Goal: Task Accomplishment & Management: Manage account settings

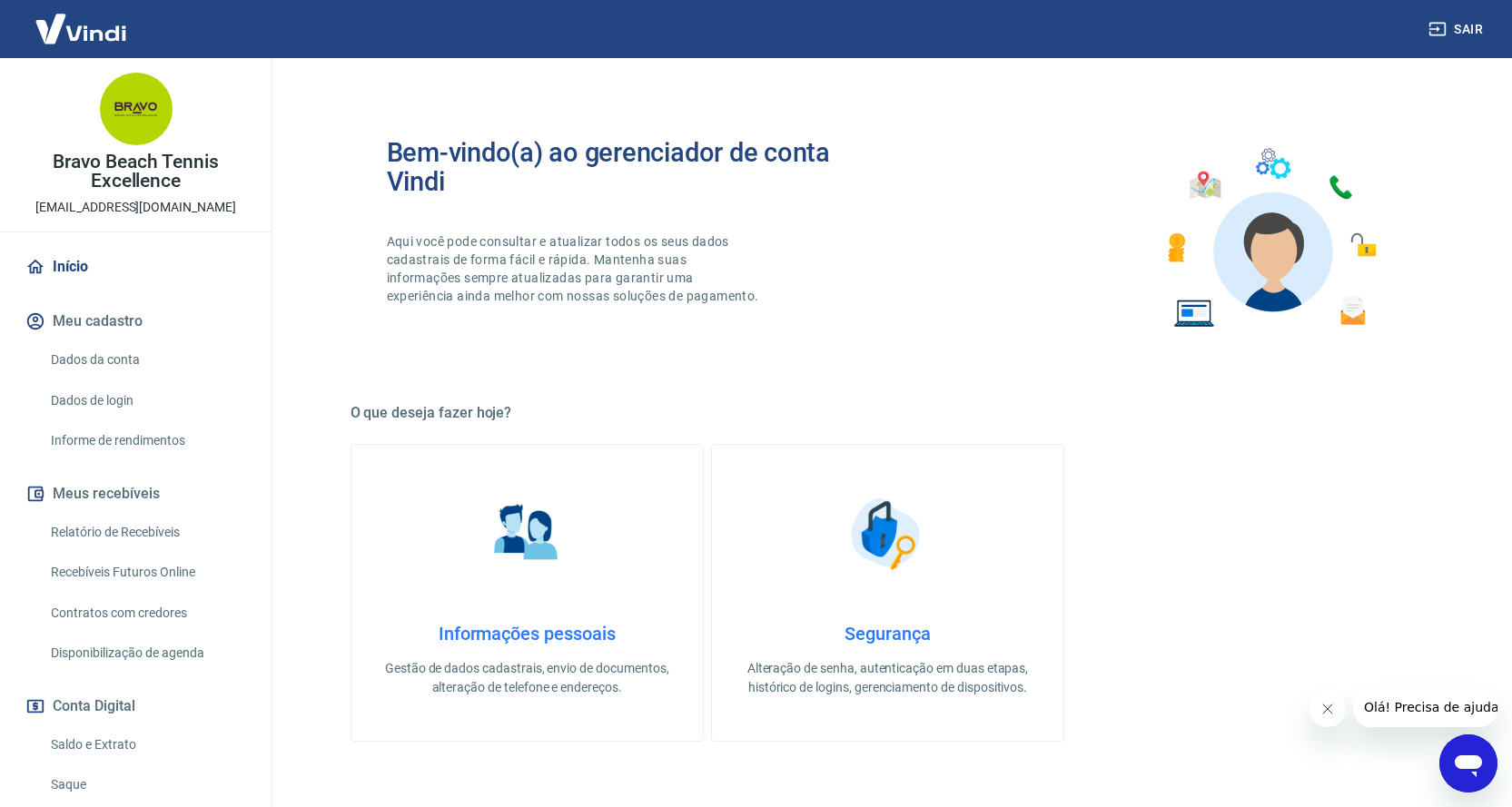
click at [109, 749] on link "Saldo e Extrato" at bounding box center [147, 745] width 206 height 37
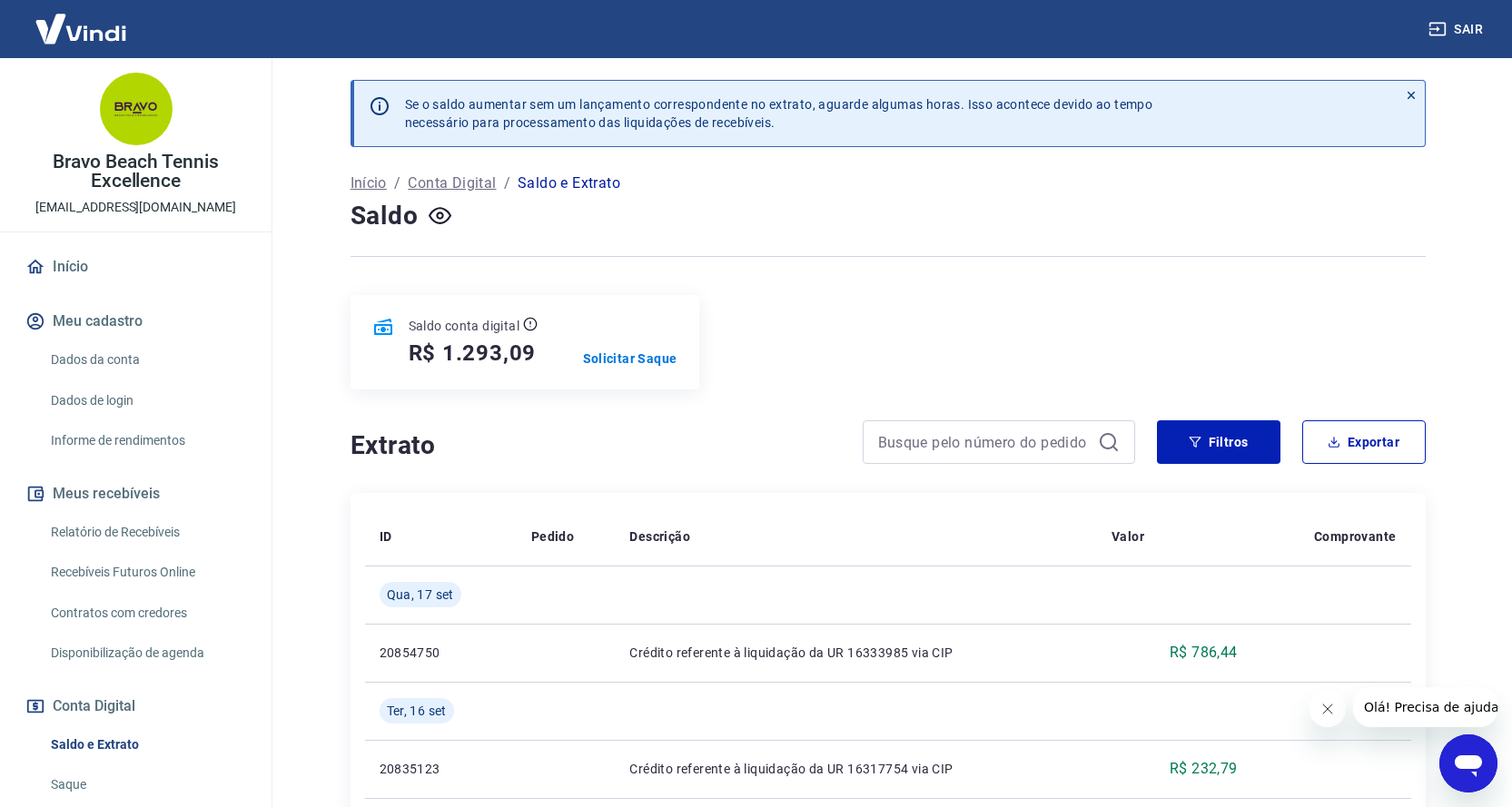
click at [150, 568] on link "Recebíveis Futuros Online" at bounding box center [147, 572] width 206 height 37
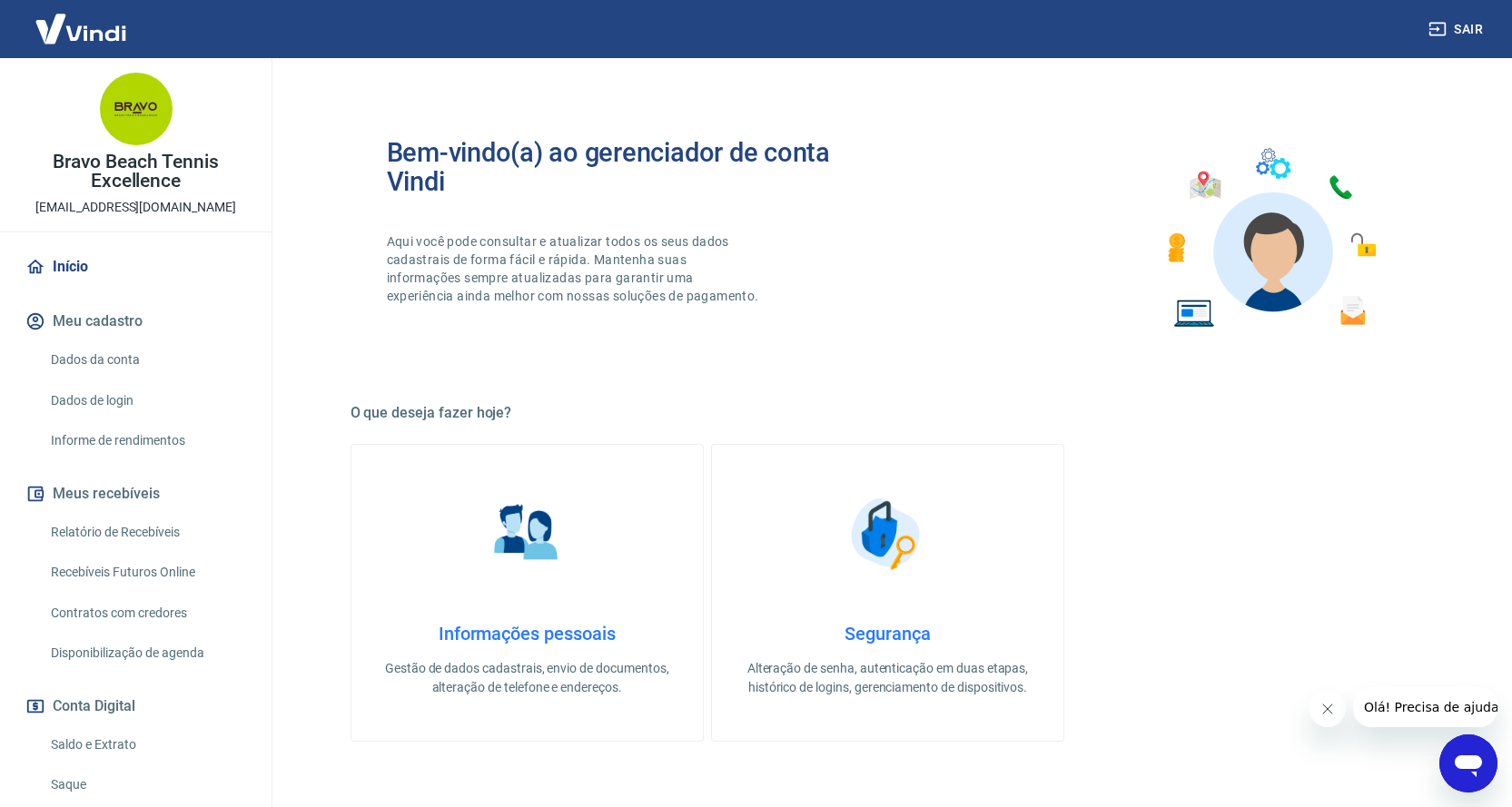
click at [152, 531] on link "Relatório de Recebíveis" at bounding box center [147, 533] width 206 height 37
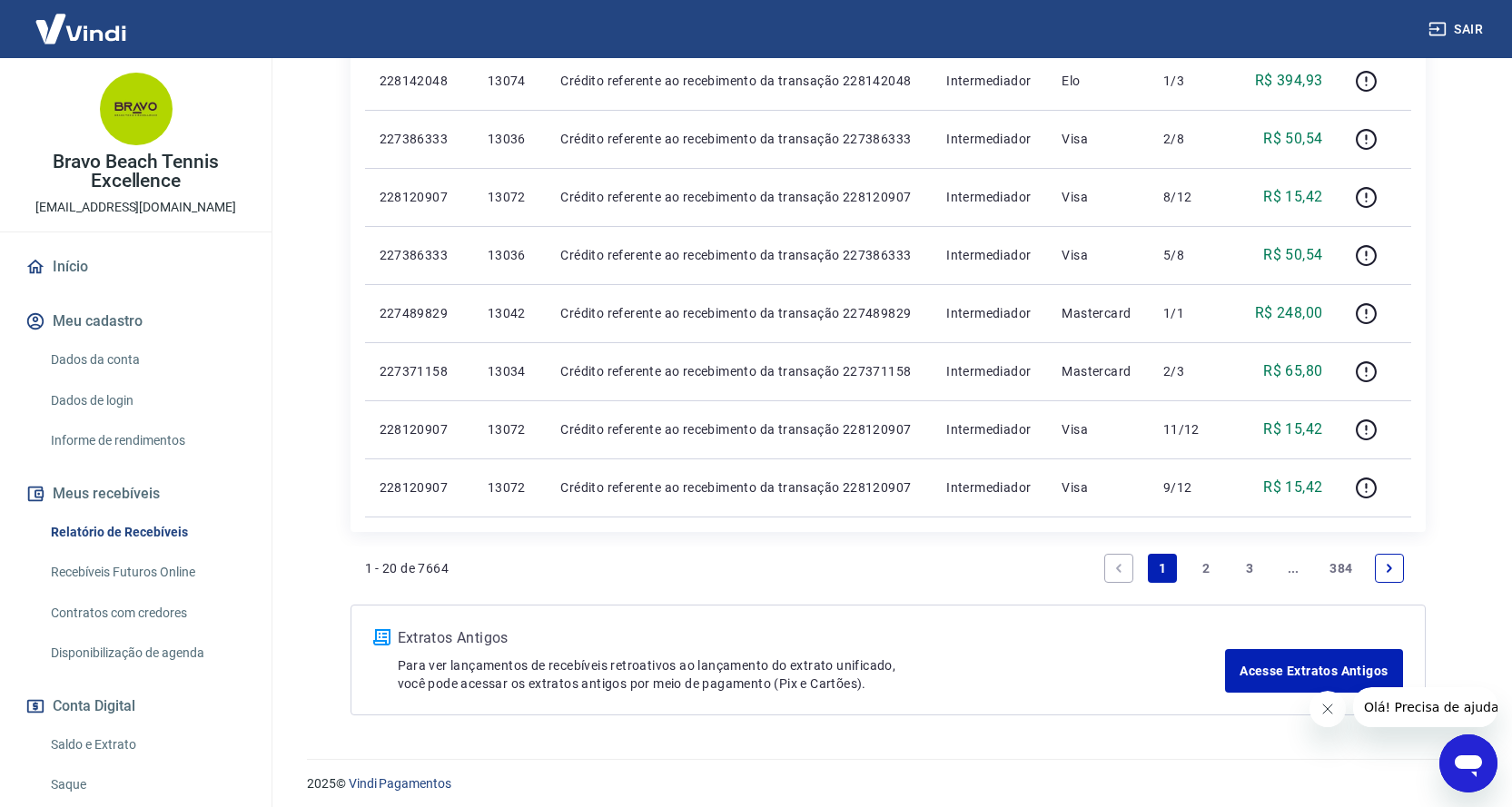
scroll to position [1173, 0]
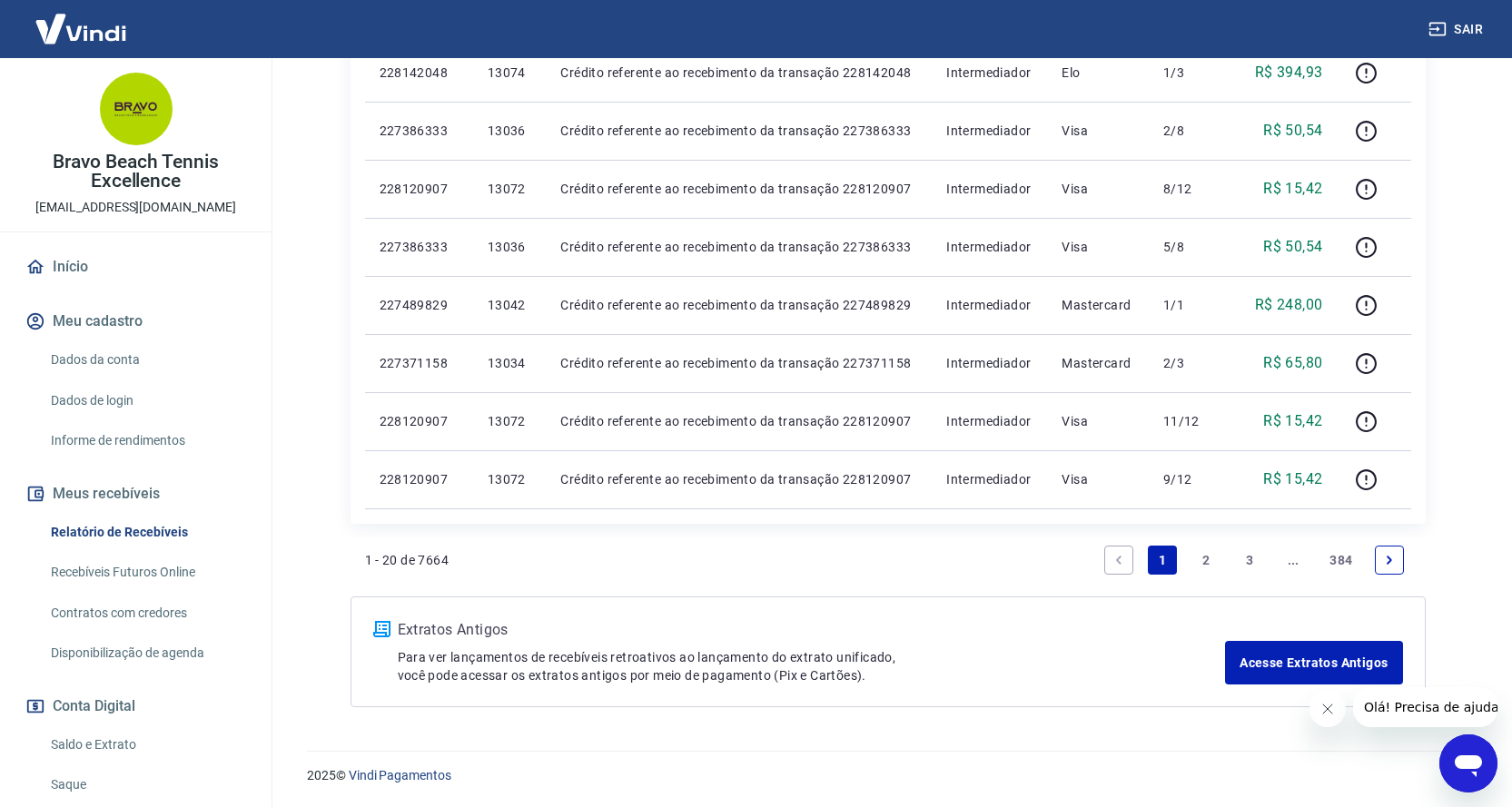
click at [1206, 559] on link "2" at bounding box center [1206, 560] width 29 height 29
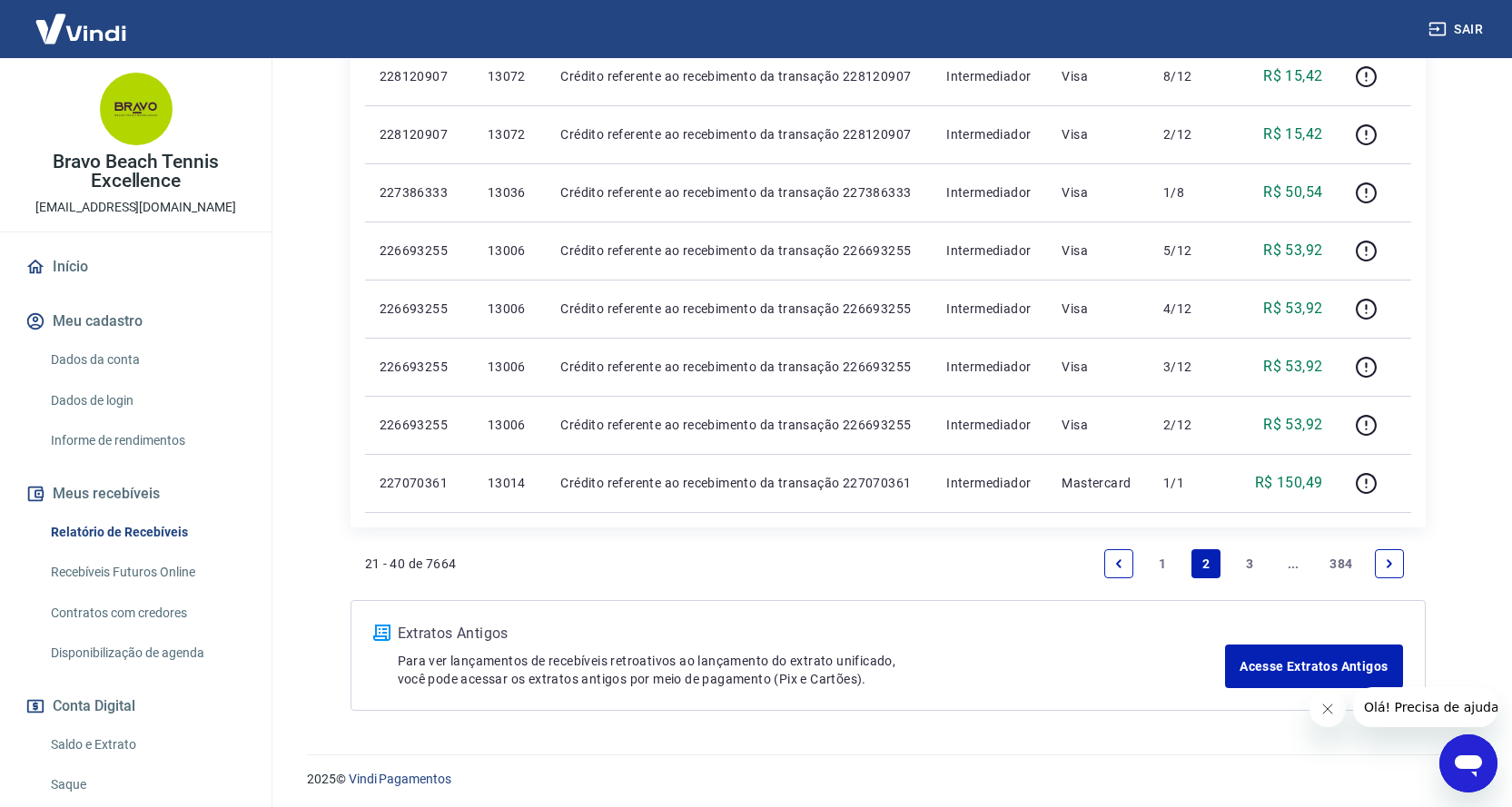
scroll to position [1173, 0]
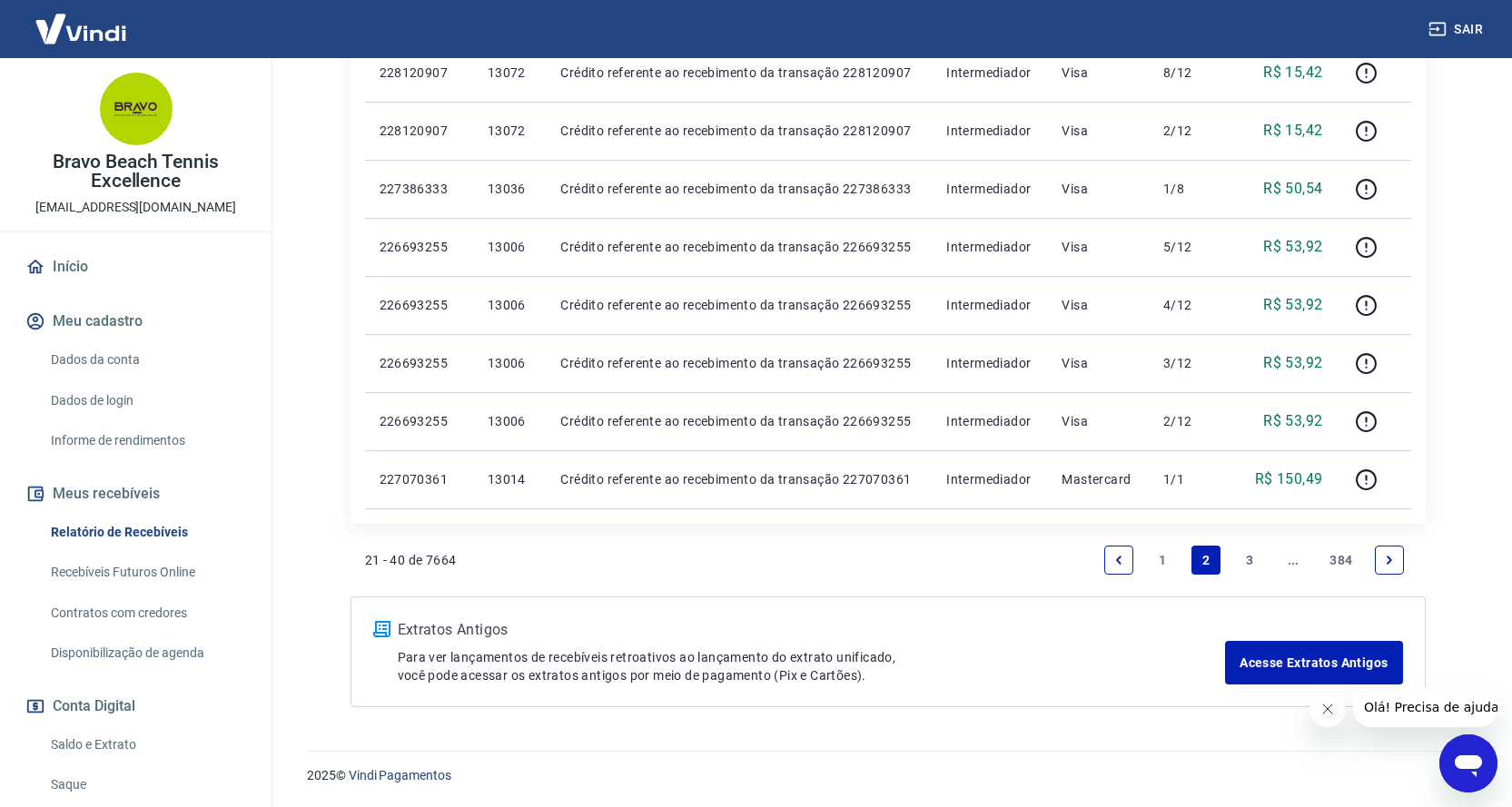
click at [1251, 562] on link "3" at bounding box center [1249, 560] width 29 height 29
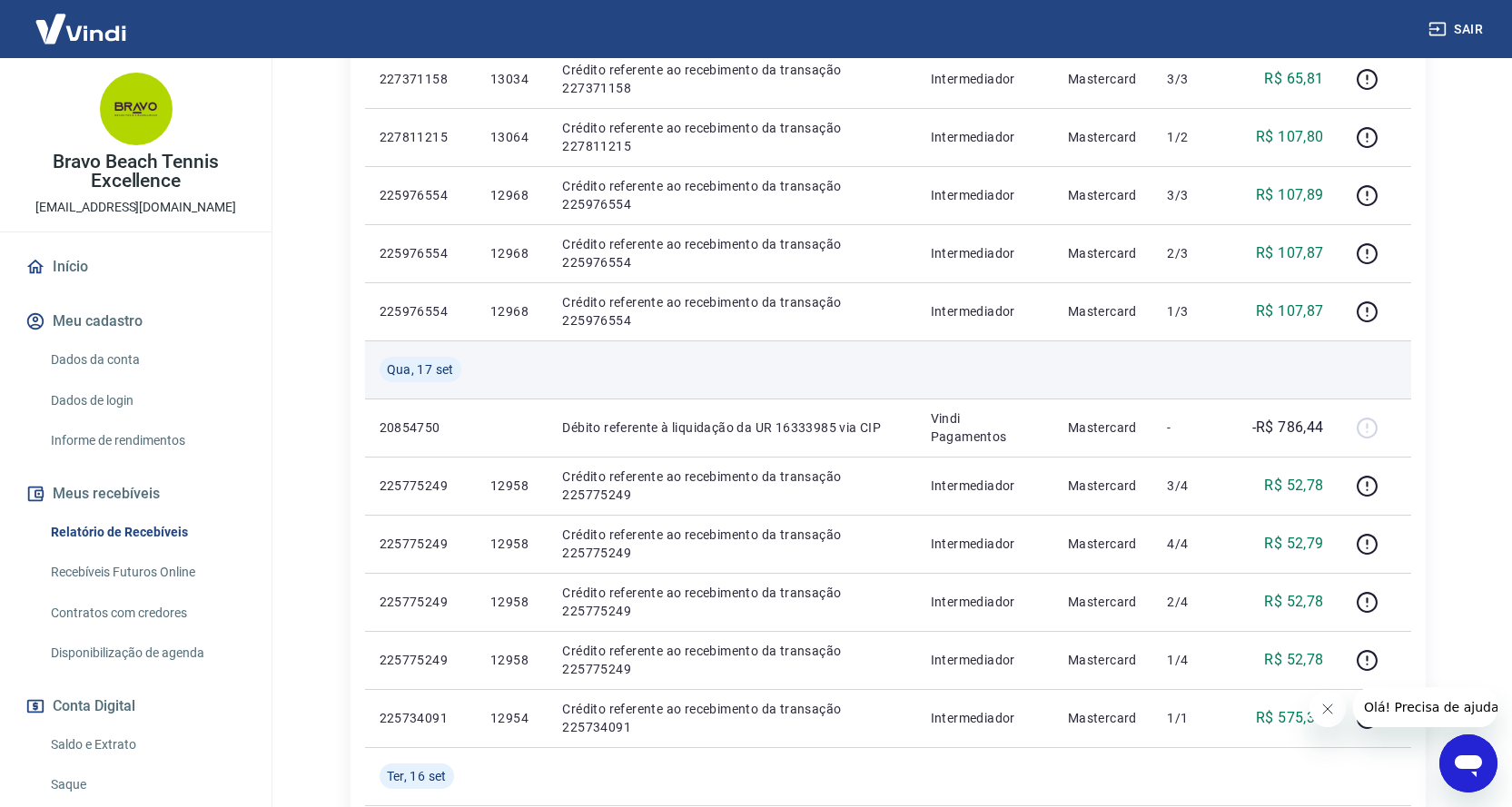
scroll to position [908, 0]
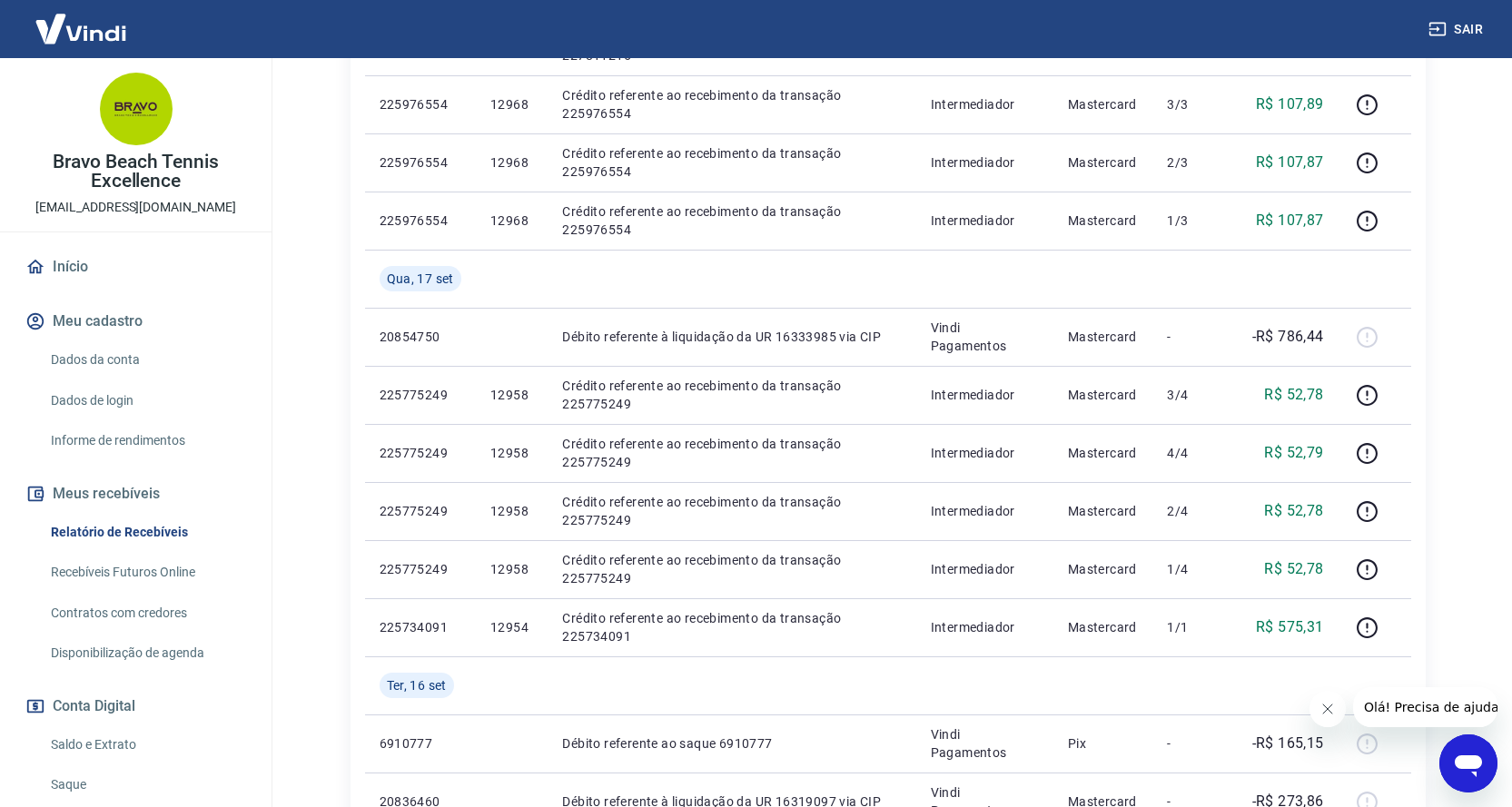
click at [166, 567] on link "Recebíveis Futuros Online" at bounding box center [147, 572] width 206 height 37
click at [102, 735] on link "Saldo e Extrato" at bounding box center [147, 745] width 206 height 37
